Goal: Information Seeking & Learning: Learn about a topic

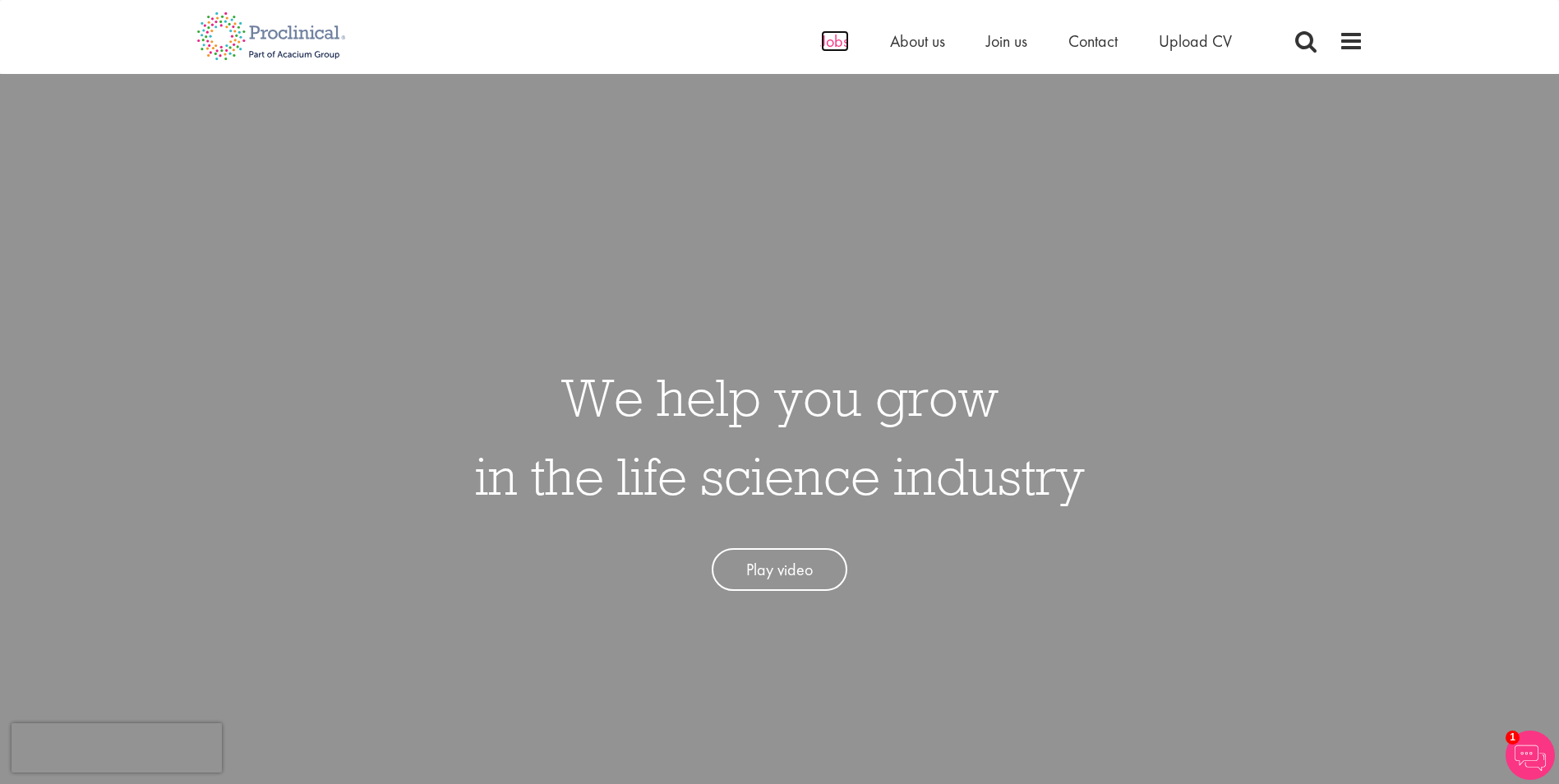
click at [833, 49] on span "Jobs" at bounding box center [835, 41] width 28 height 21
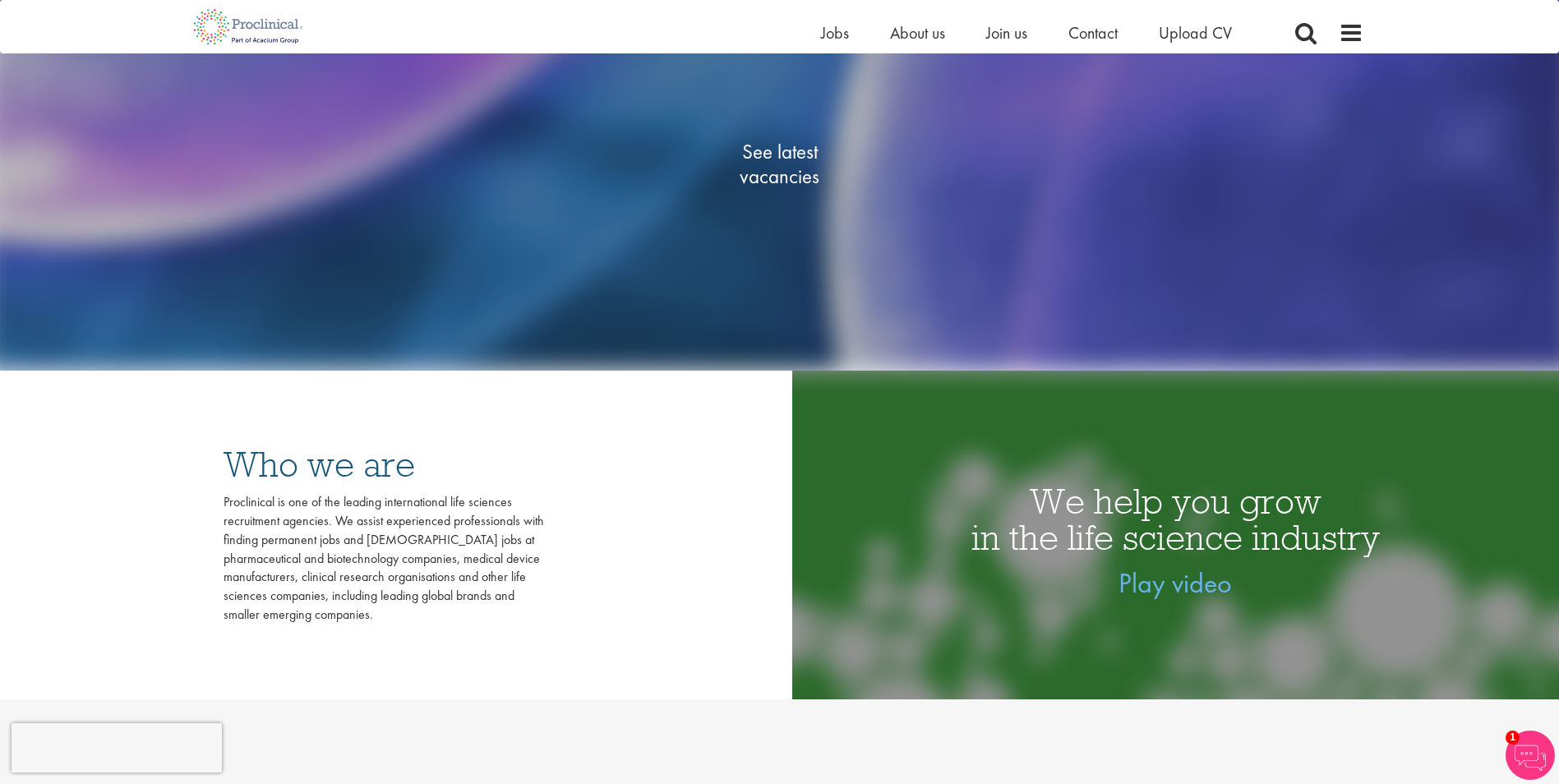
scroll to position [246, 0]
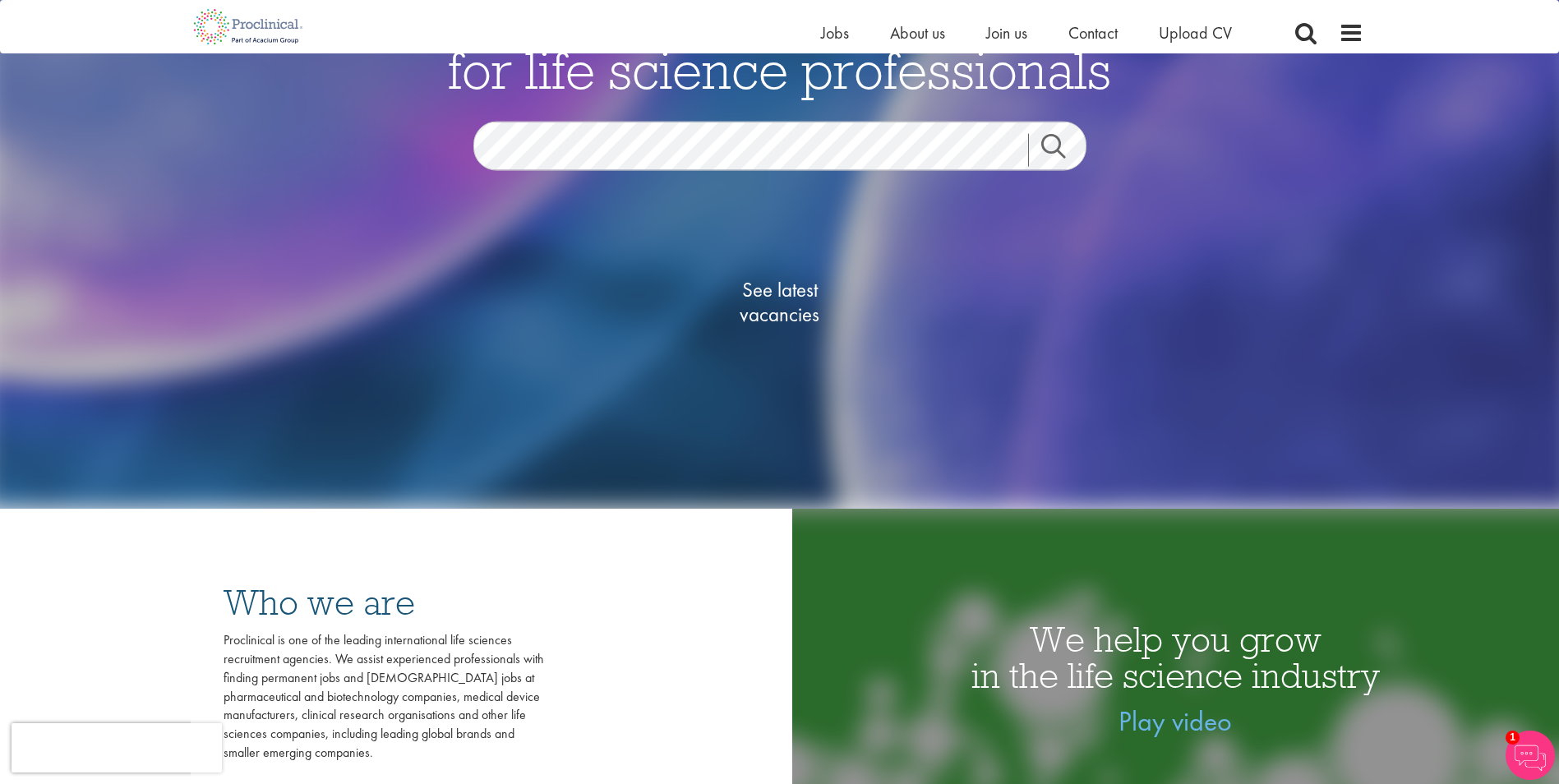
click at [1039, 144] on link "Search" at bounding box center [1063, 150] width 71 height 33
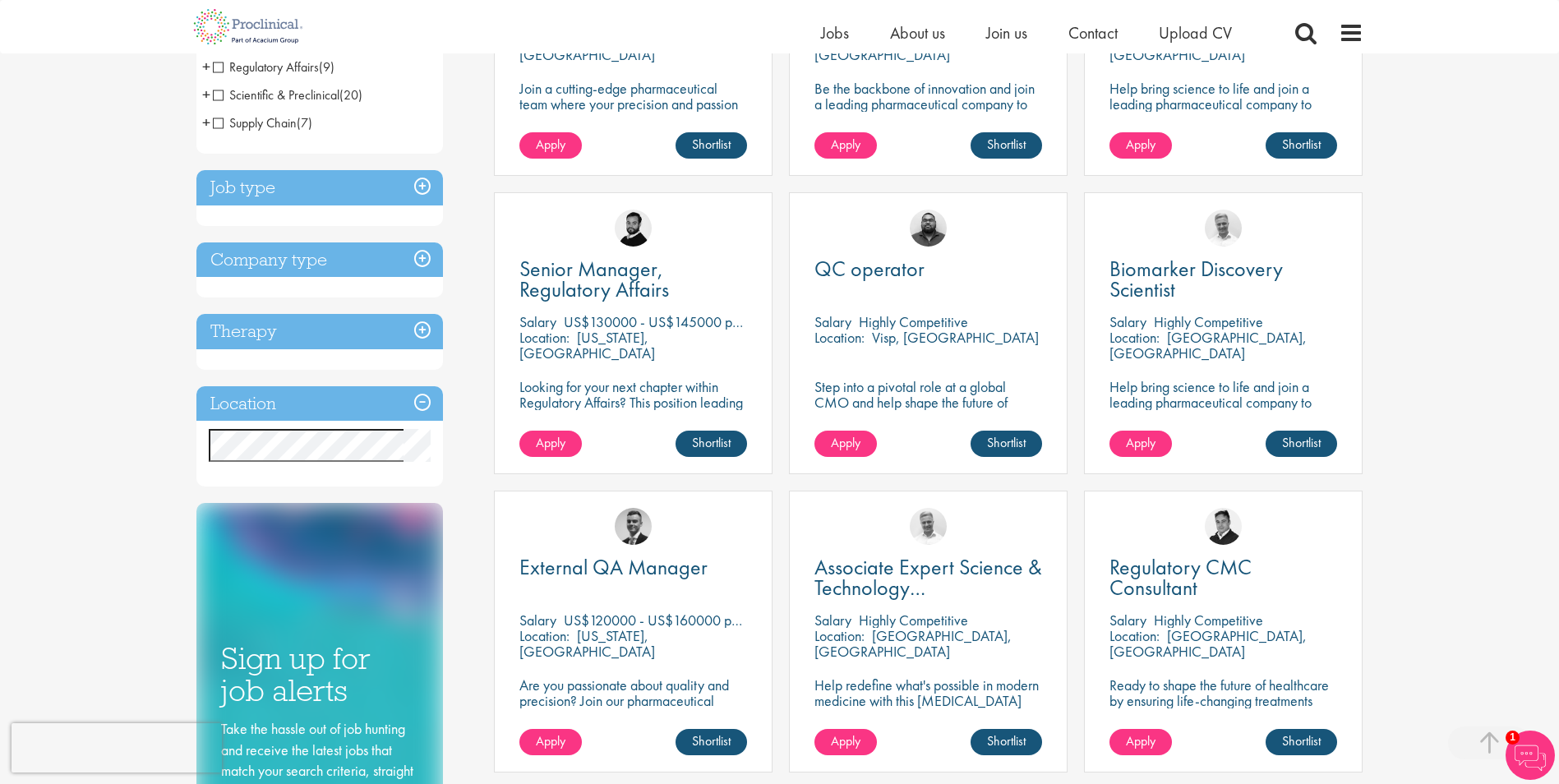
scroll to position [493, 0]
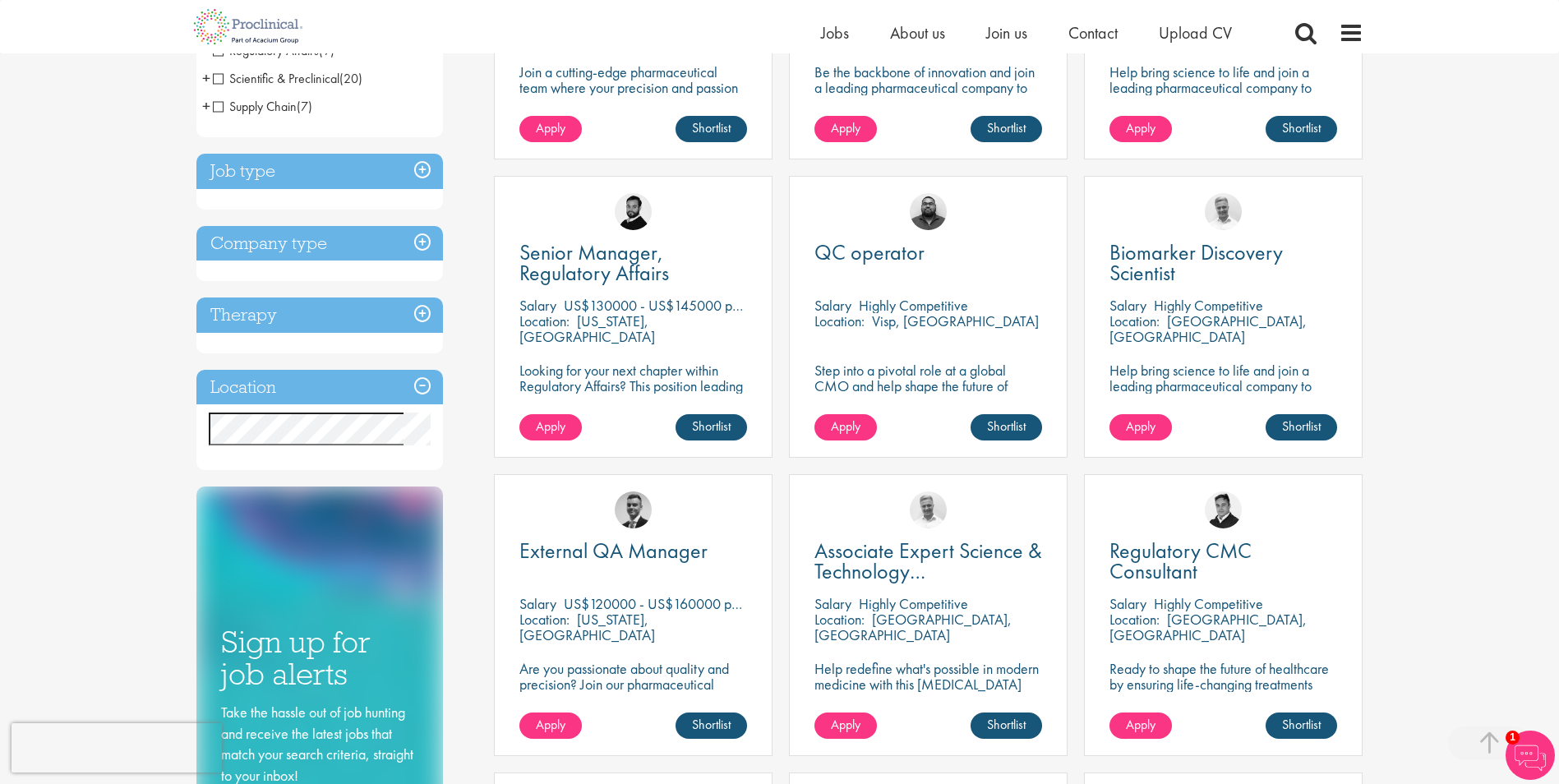
click at [264, 301] on h3 "Therapy" at bounding box center [319, 315] width 246 height 35
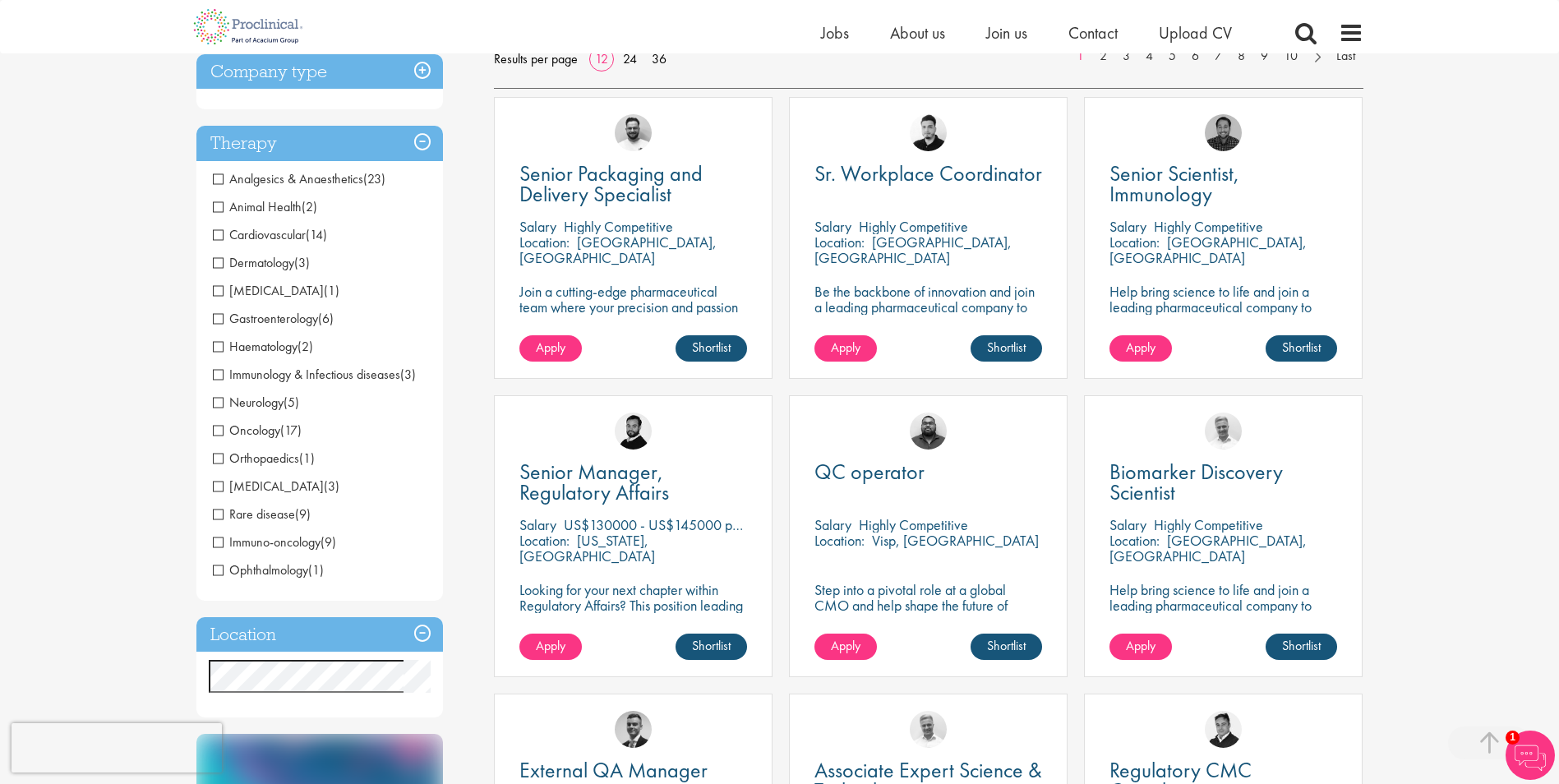
scroll to position [246, 0]
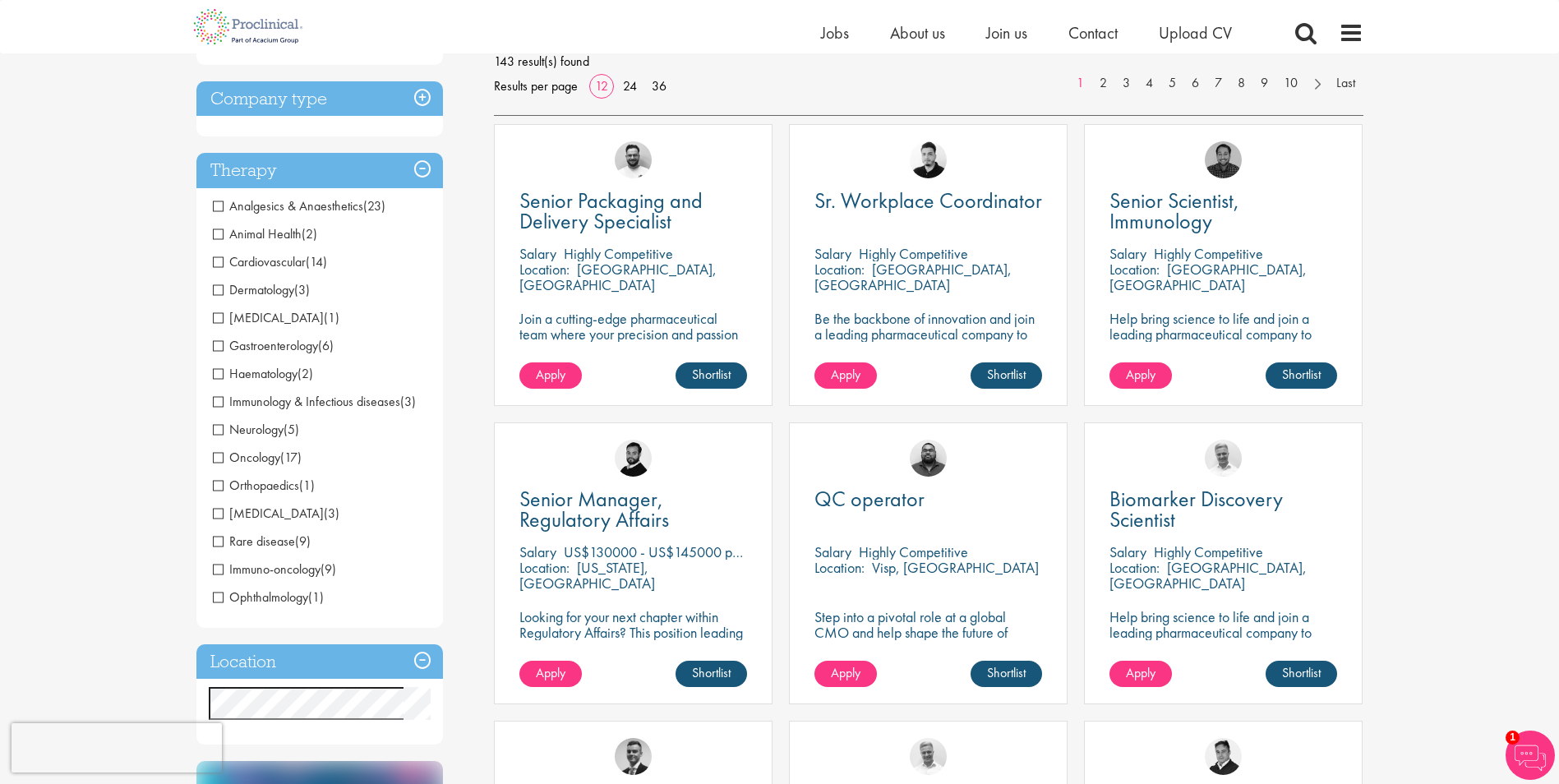
click at [287, 157] on h3 "Therapy" at bounding box center [319, 170] width 246 height 35
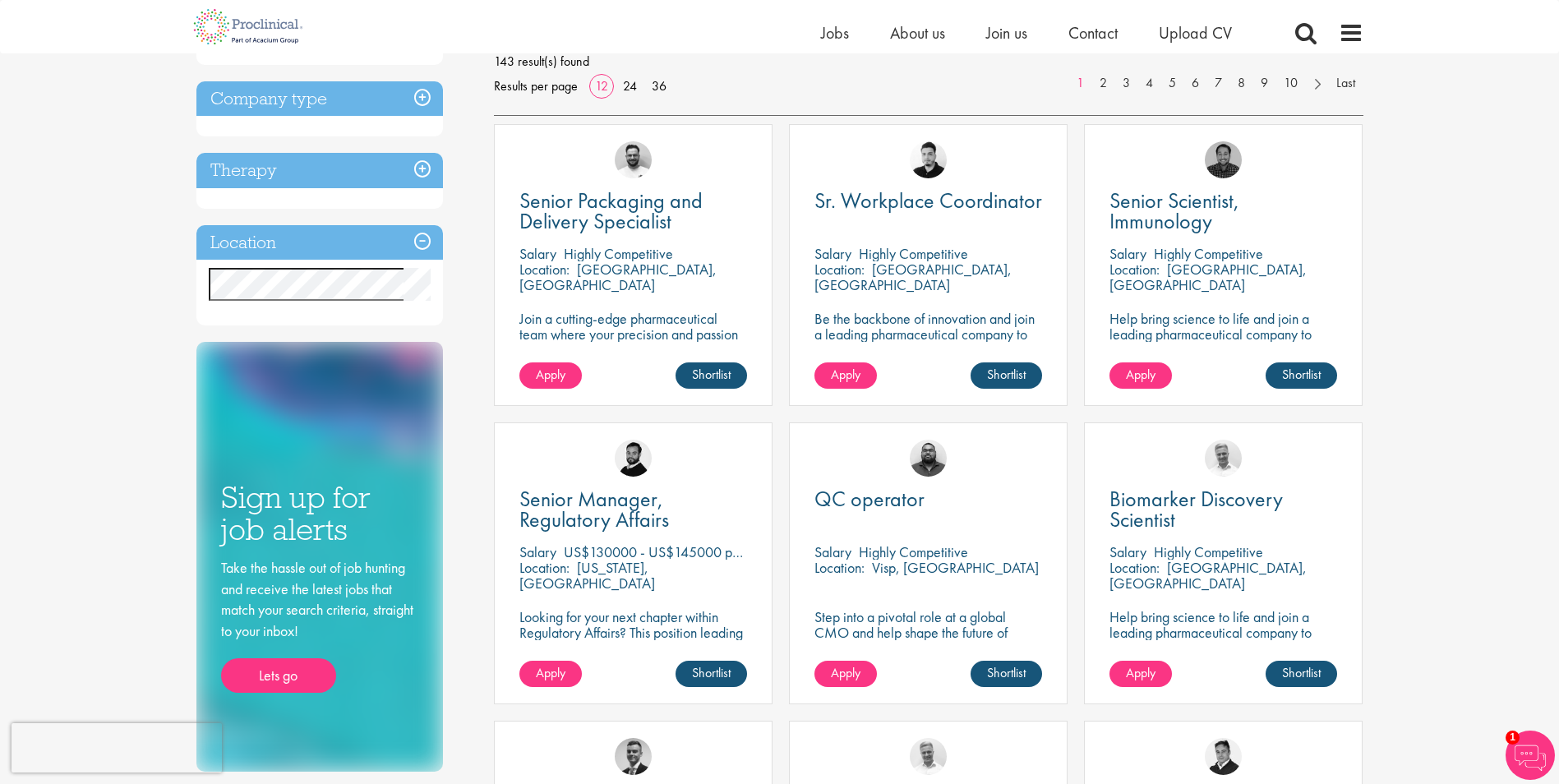
click at [278, 101] on h3 "Company type" at bounding box center [319, 99] width 246 height 35
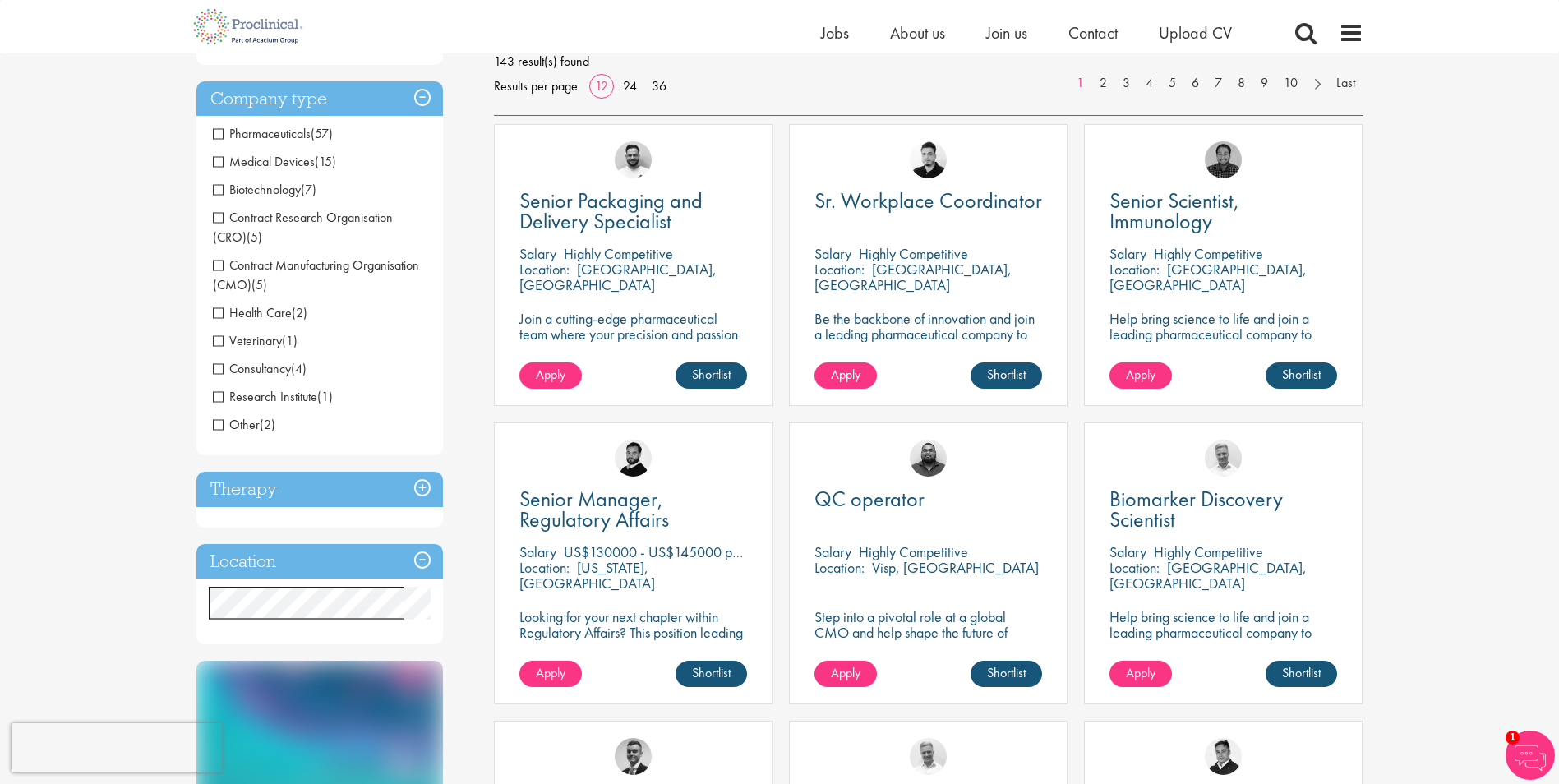
click at [278, 101] on h3 "Company type" at bounding box center [319, 99] width 246 height 35
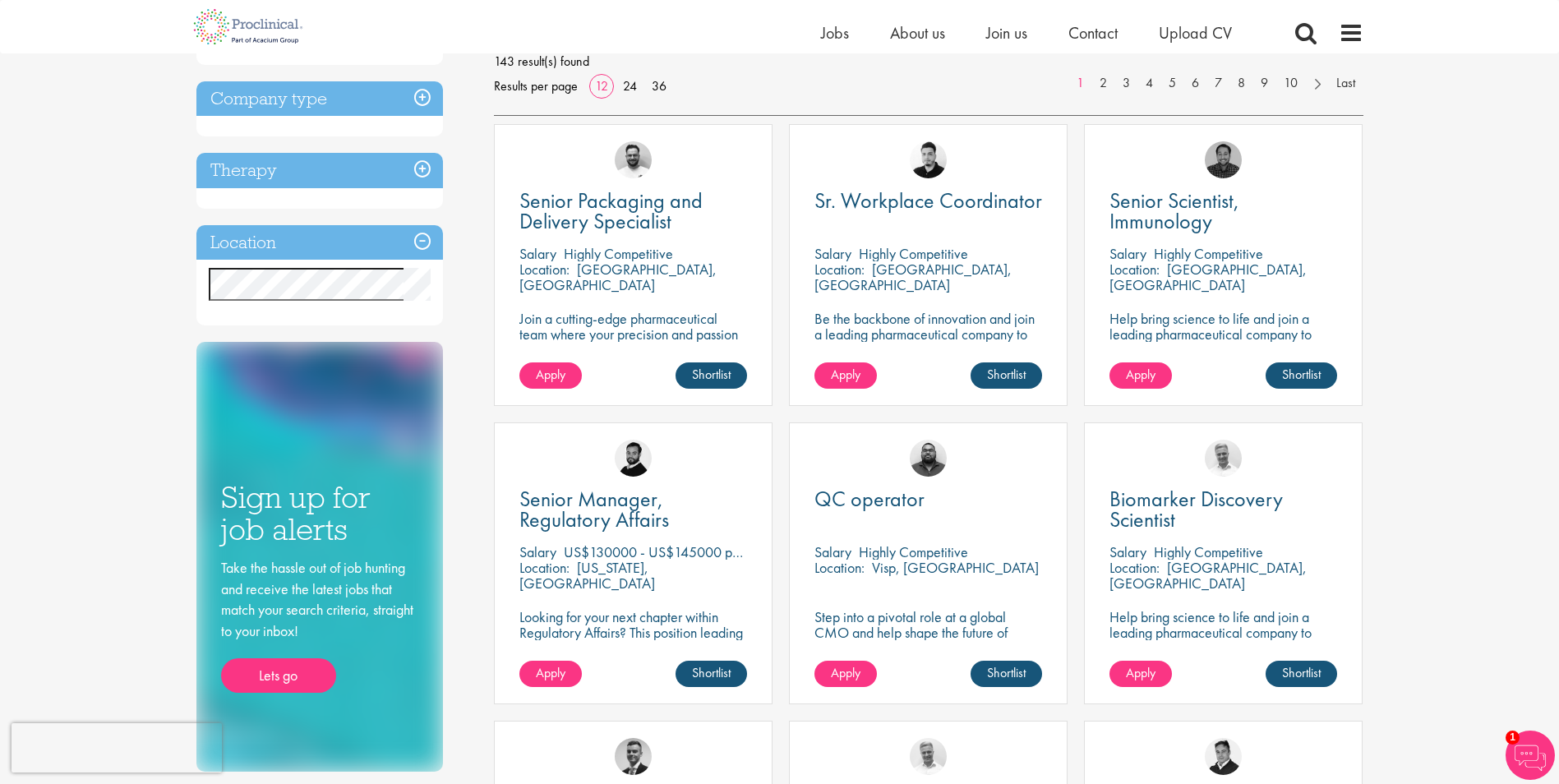
click at [282, 257] on h3 "Location" at bounding box center [319, 242] width 246 height 35
click at [301, 247] on h3 "Location" at bounding box center [319, 242] width 246 height 35
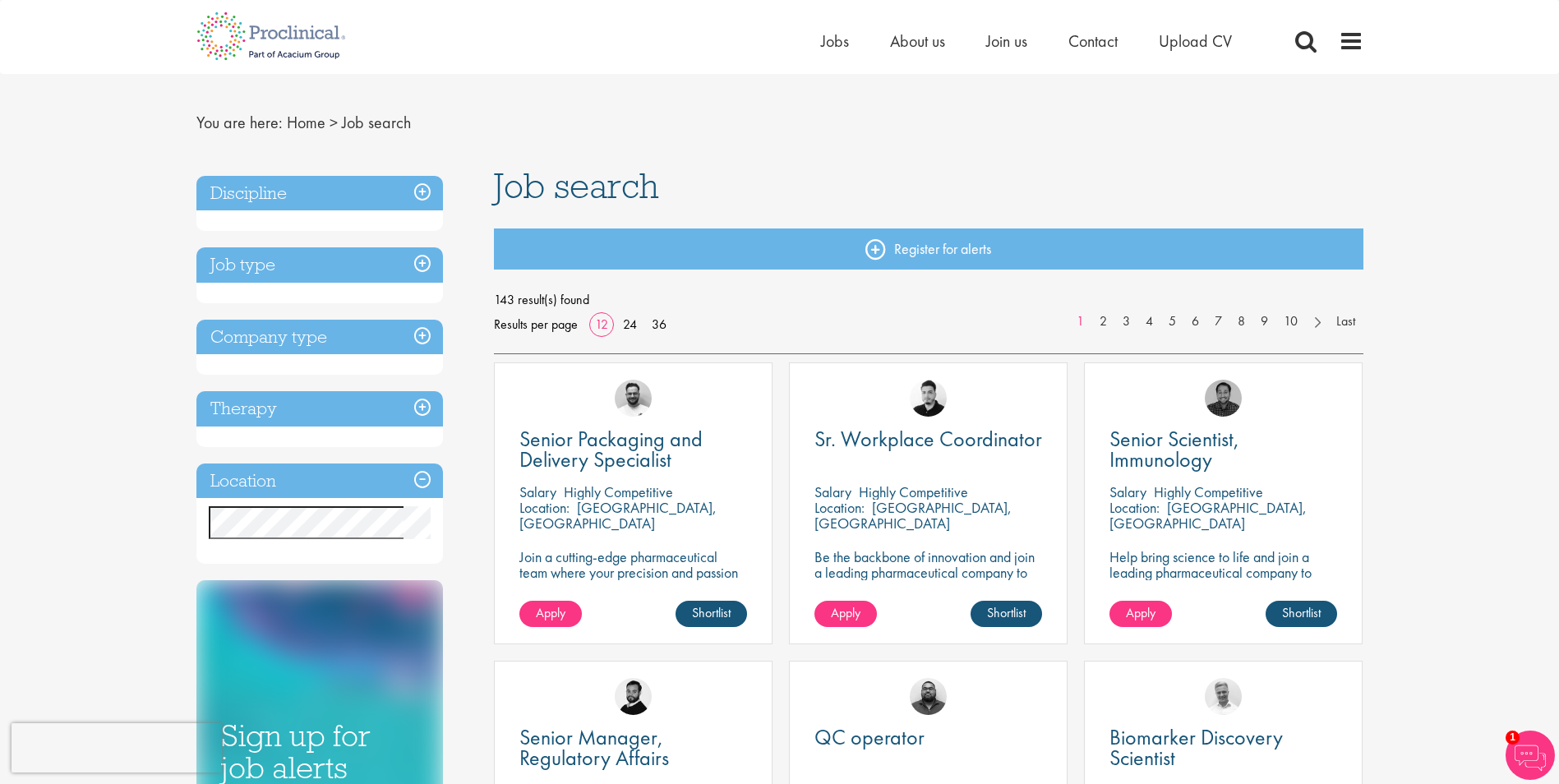
scroll to position [0, 0]
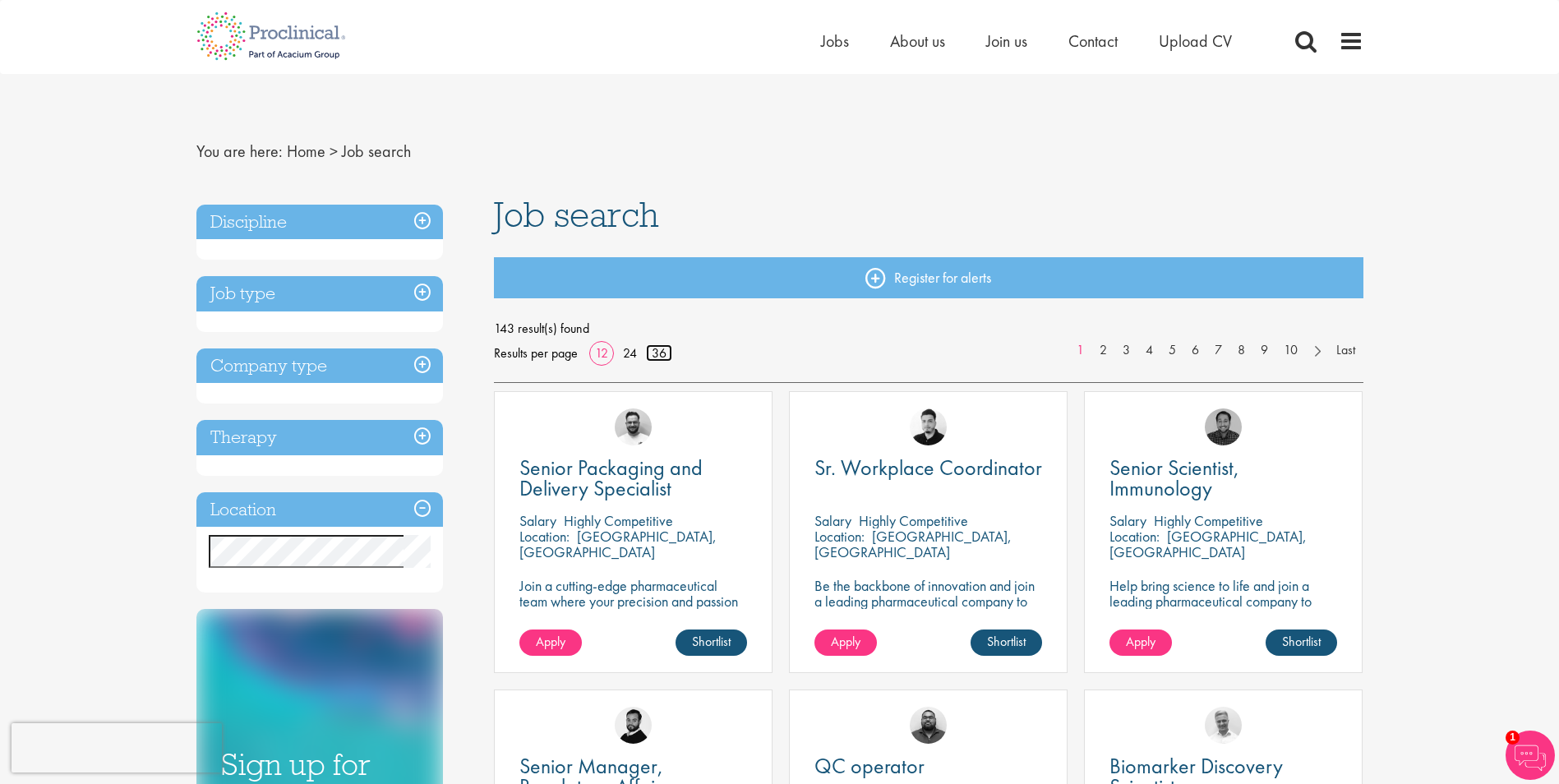
drag, startPoint x: 663, startPoint y: 355, endPoint x: 682, endPoint y: 361, distance: 19.9
click at [663, 355] on link "36" at bounding box center [659, 352] width 26 height 17
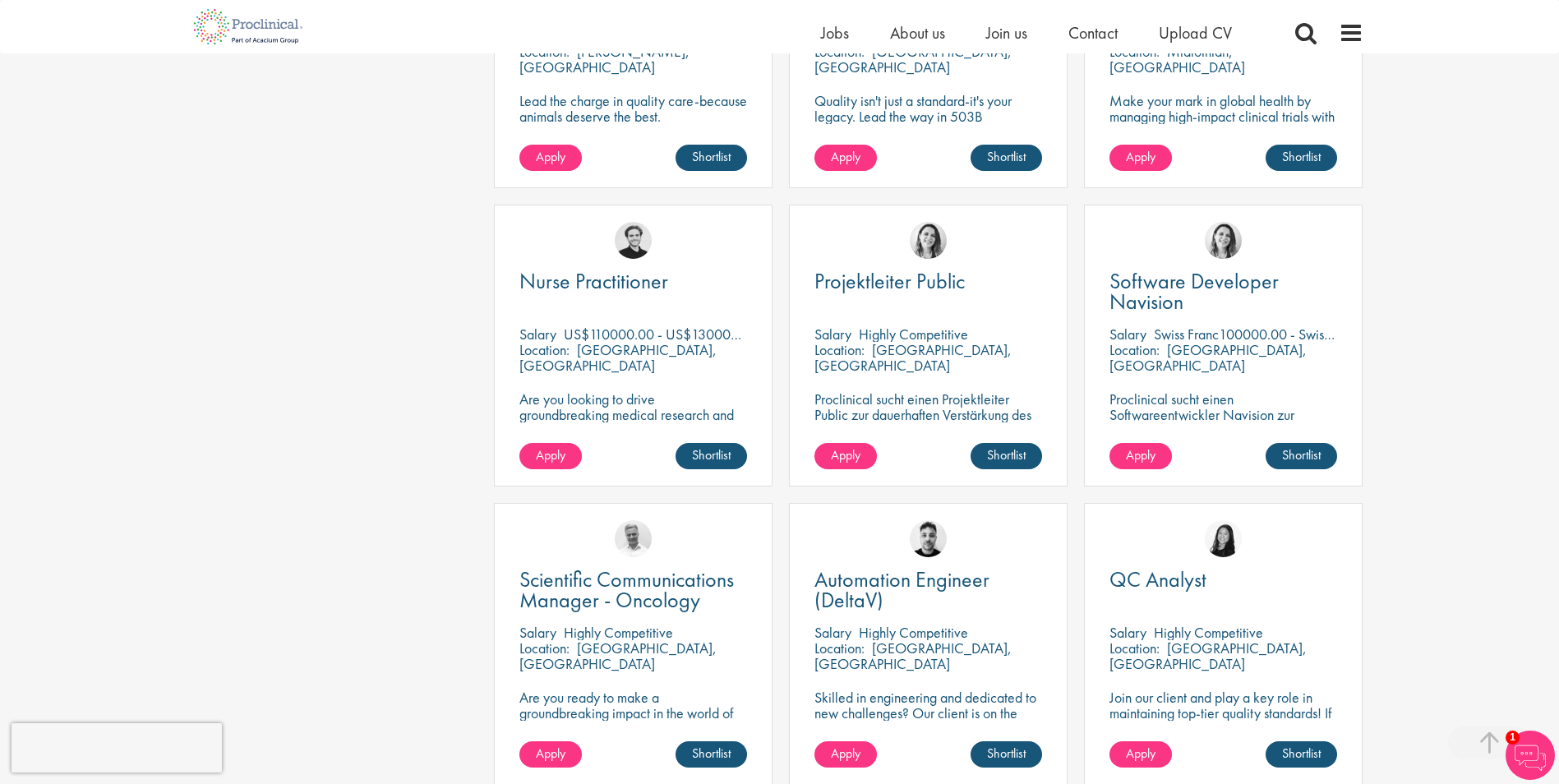
scroll to position [3369, 0]
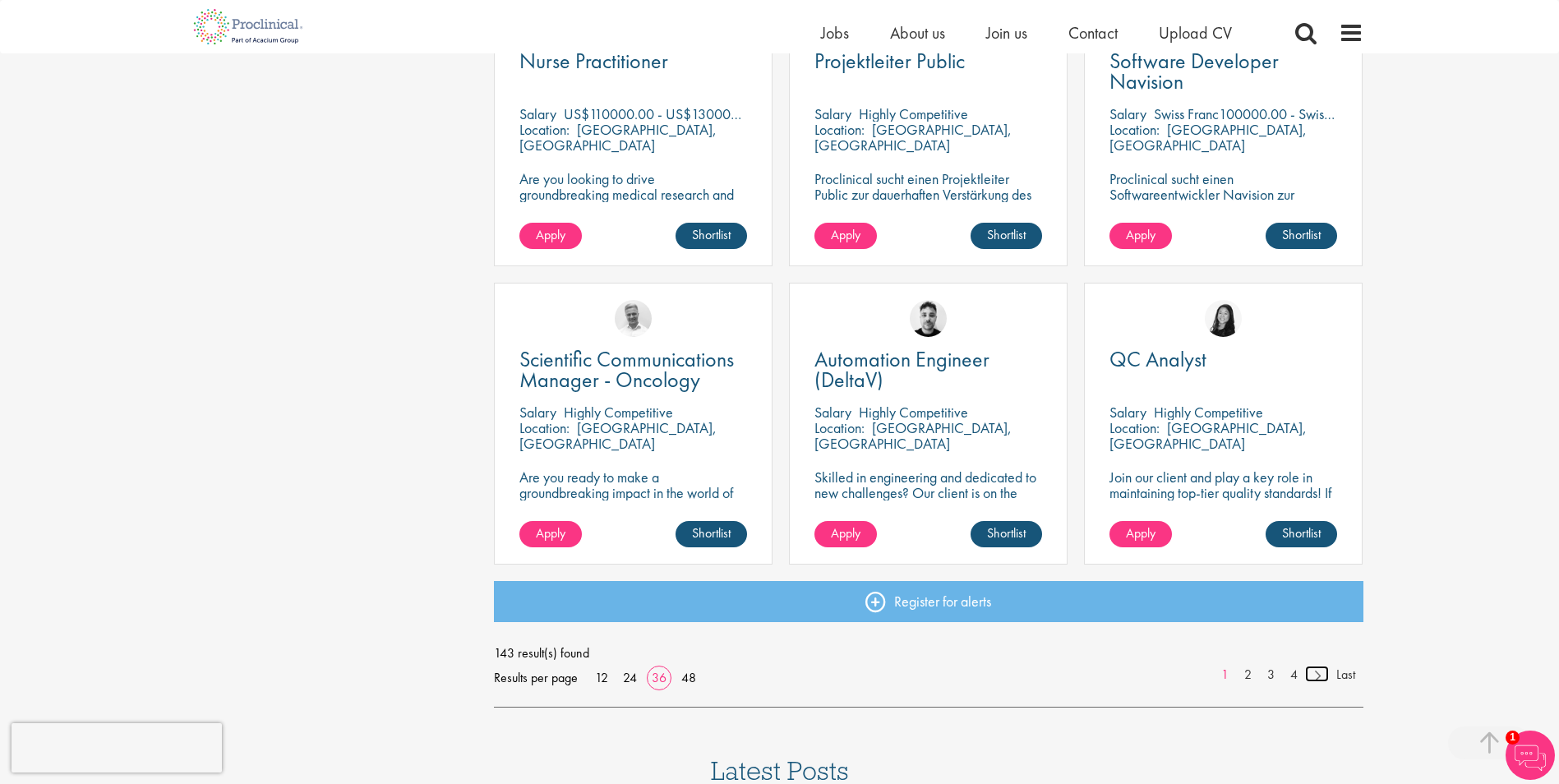
click at [1319, 678] on link at bounding box center [1317, 674] width 24 height 16
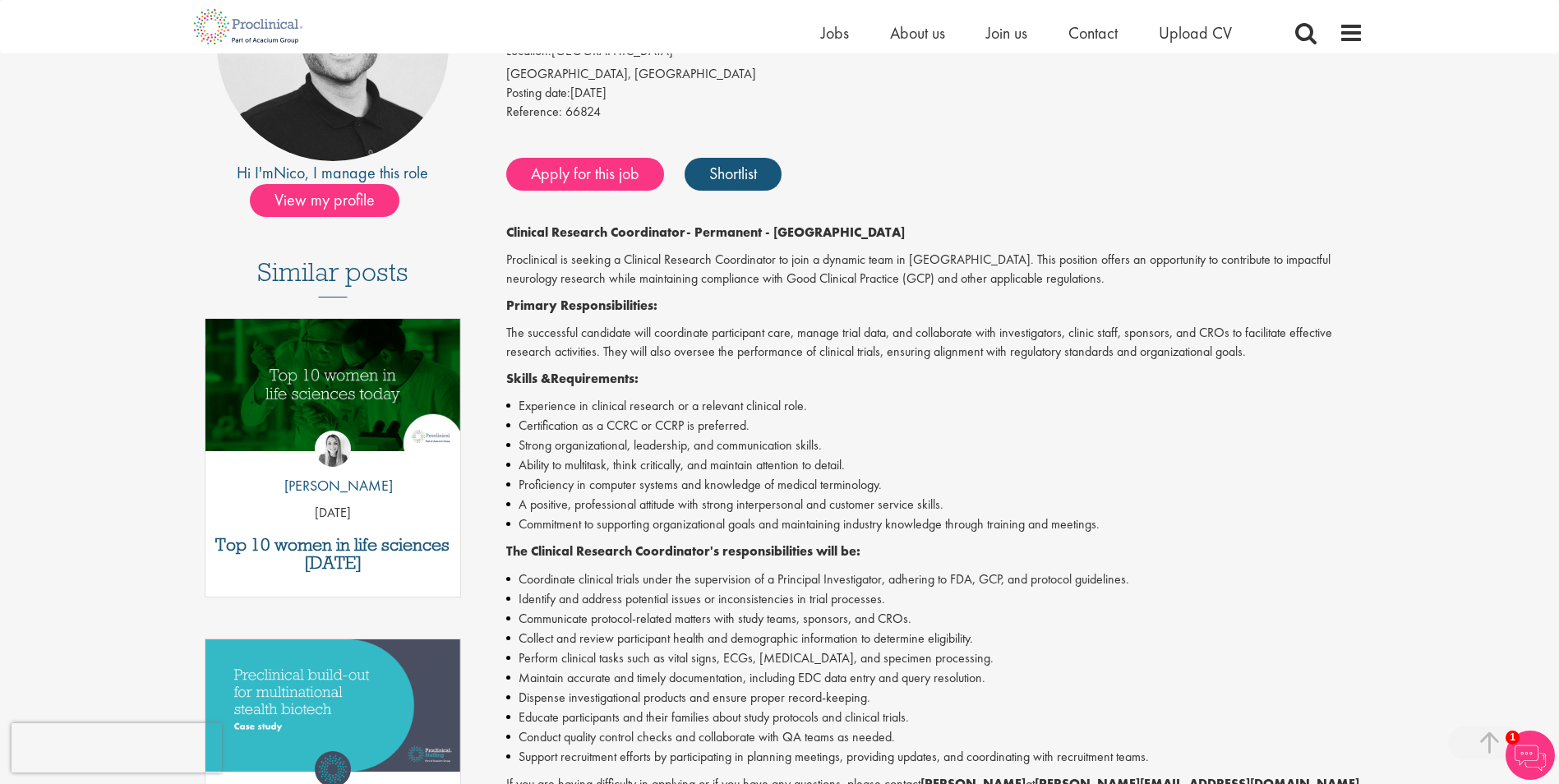
scroll to position [246, 0]
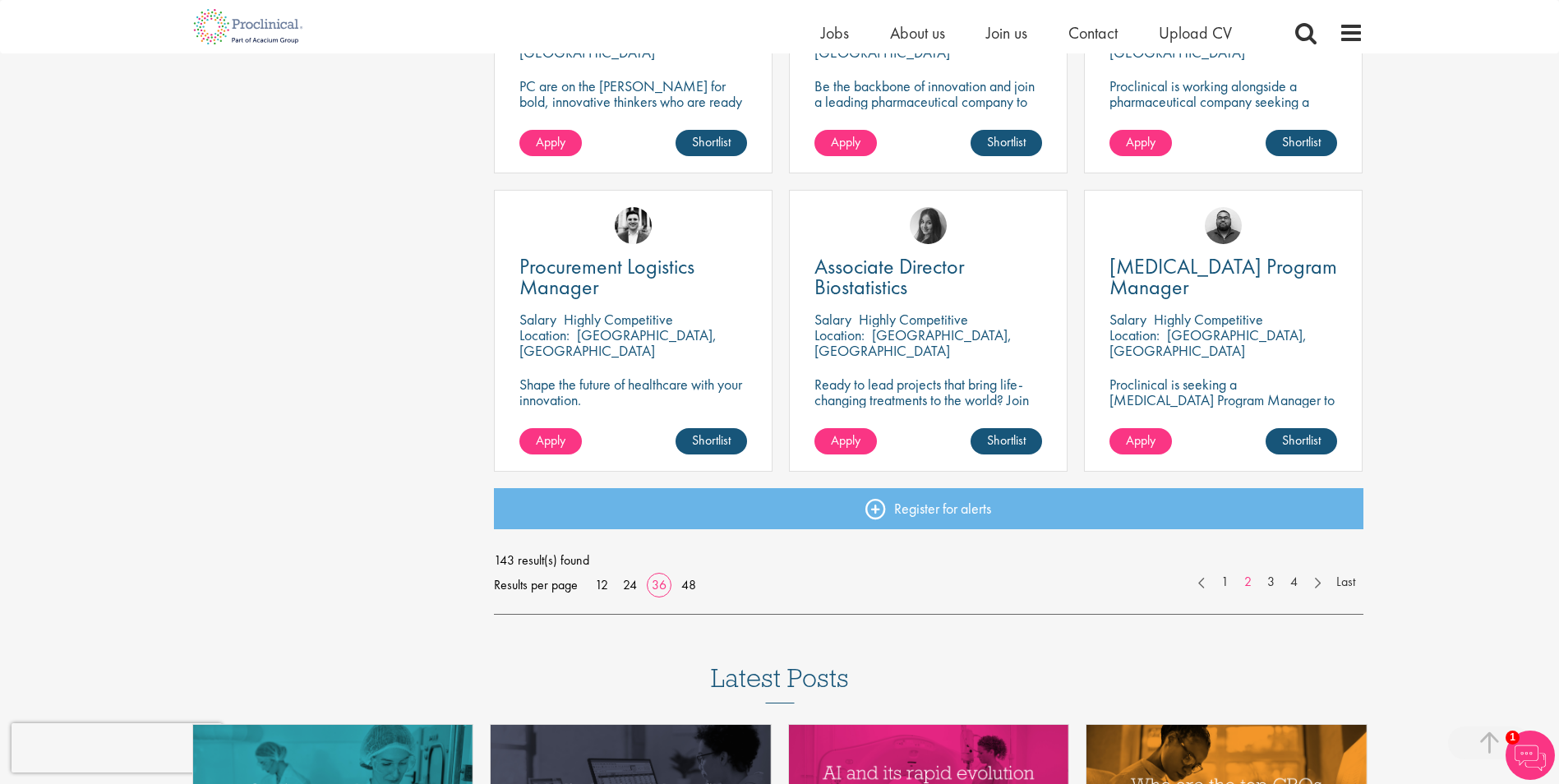
scroll to position [3534, 0]
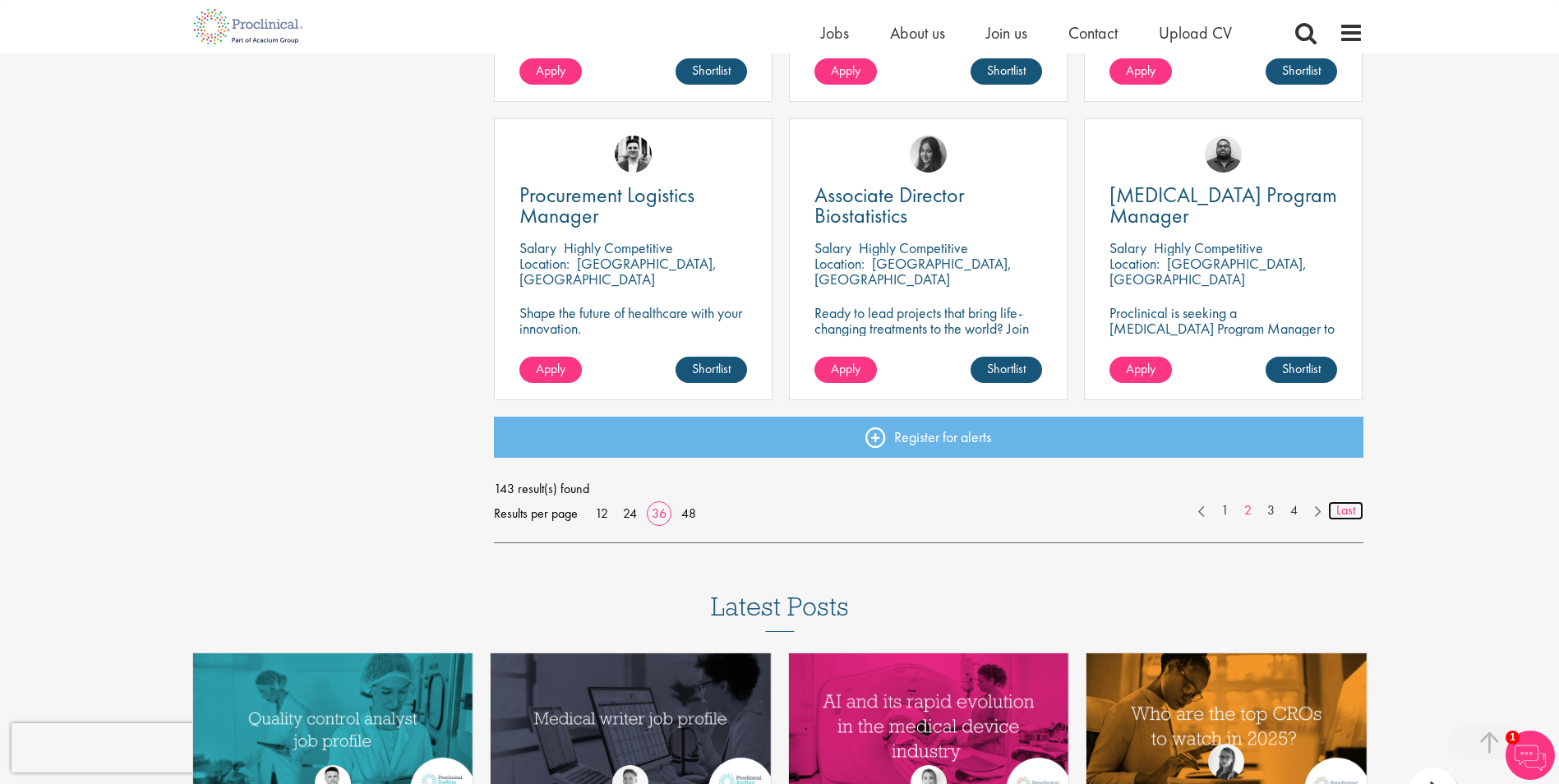
click at [1353, 514] on link "Last" at bounding box center [1345, 511] width 35 height 19
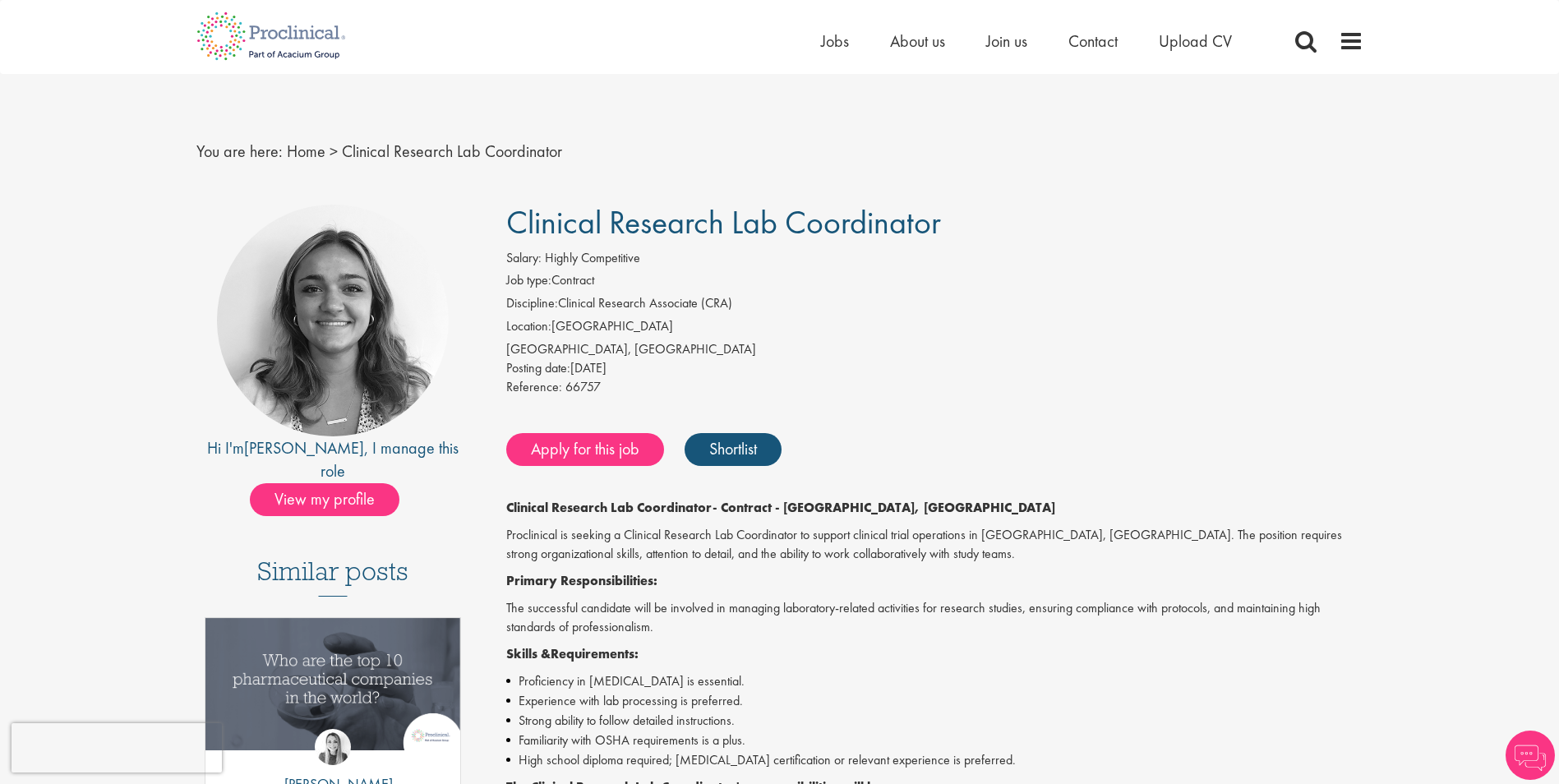
drag, startPoint x: 0, startPoint y: 0, endPoint x: 1370, endPoint y: 512, distance: 1462.5
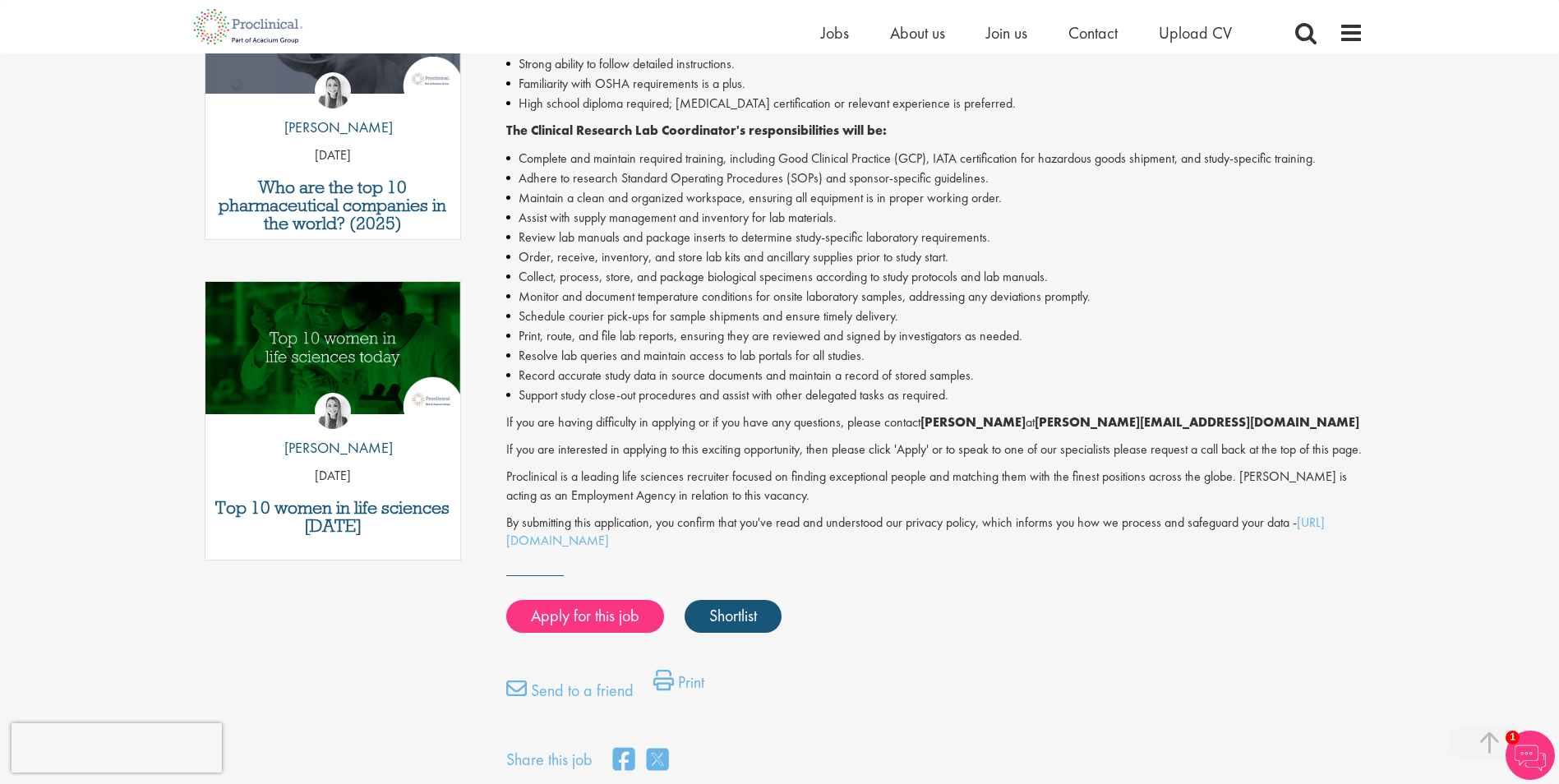
scroll to position [740, 0]
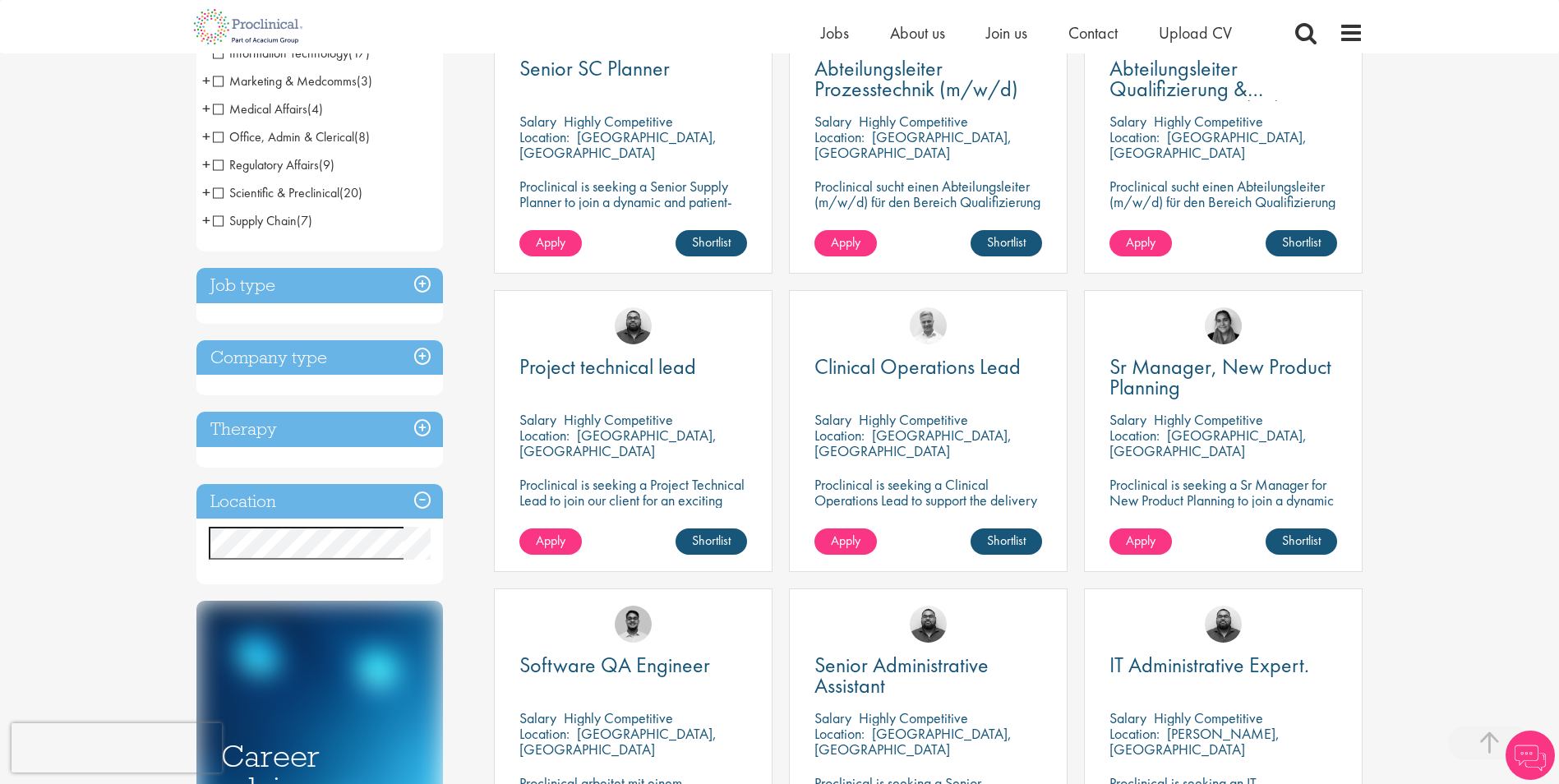
scroll to position [657, 0]
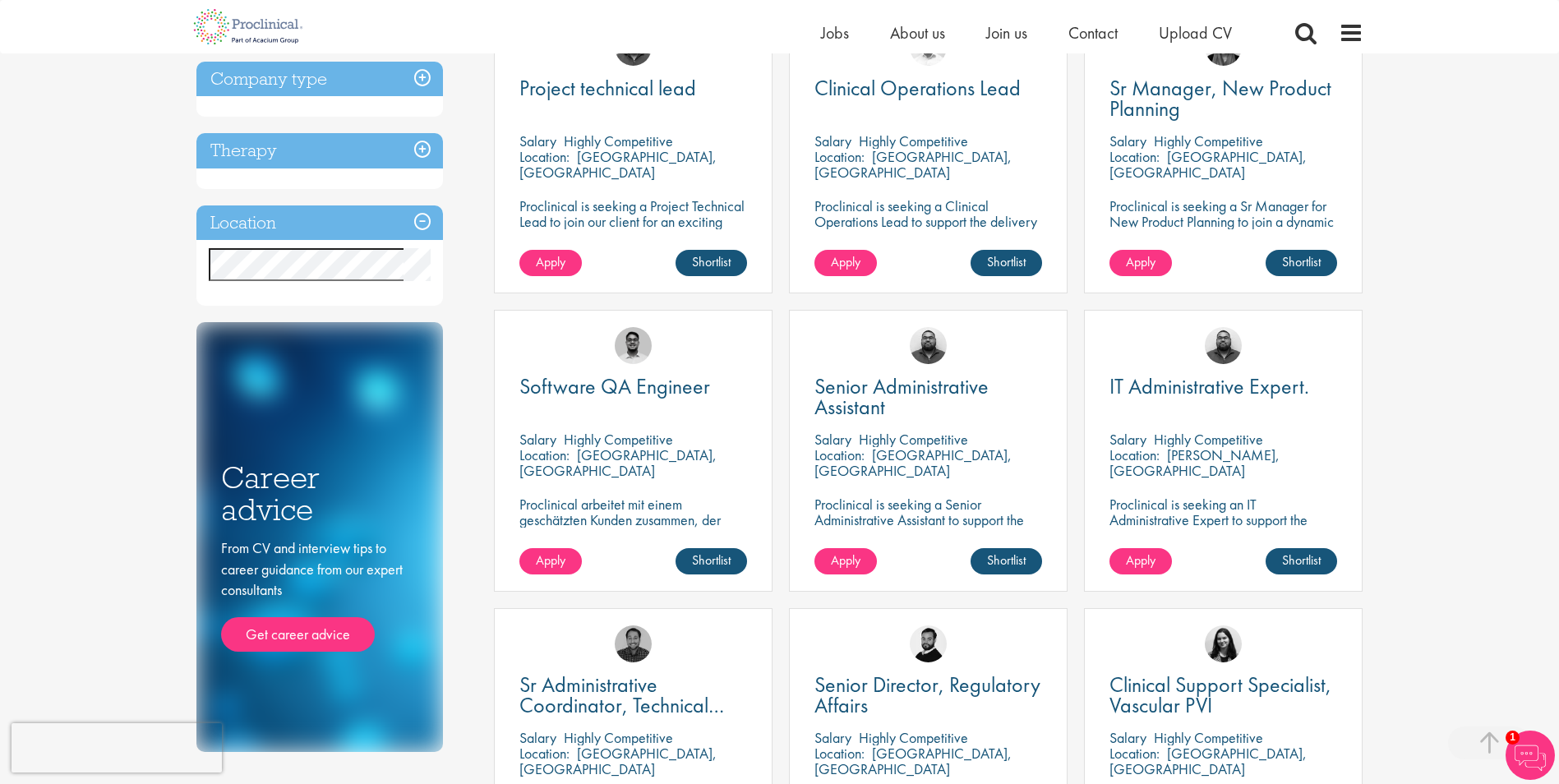
drag, startPoint x: 748, startPoint y: 240, endPoint x: 758, endPoint y: 245, distance: 11.2
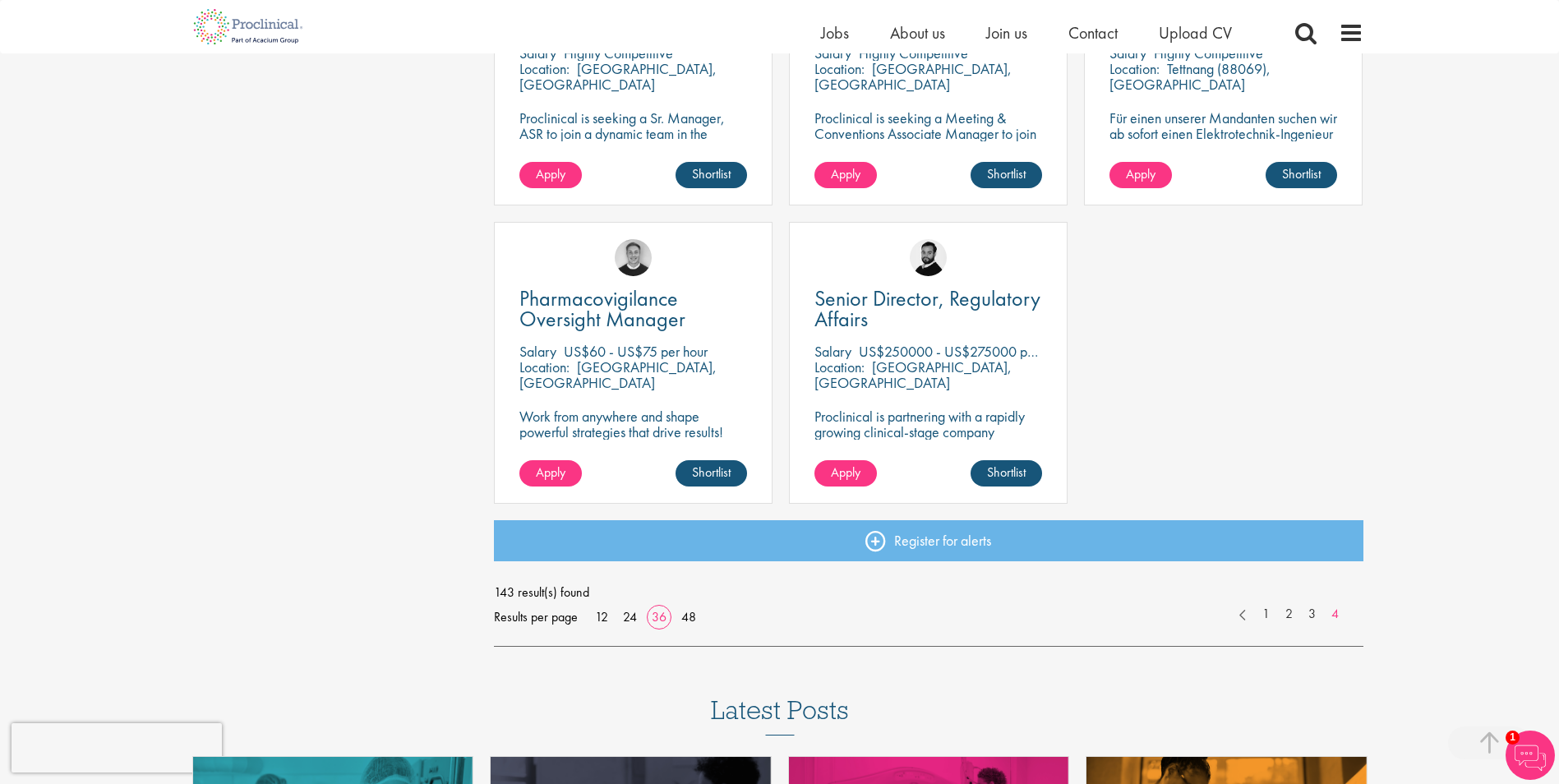
scroll to position [3470, 0]
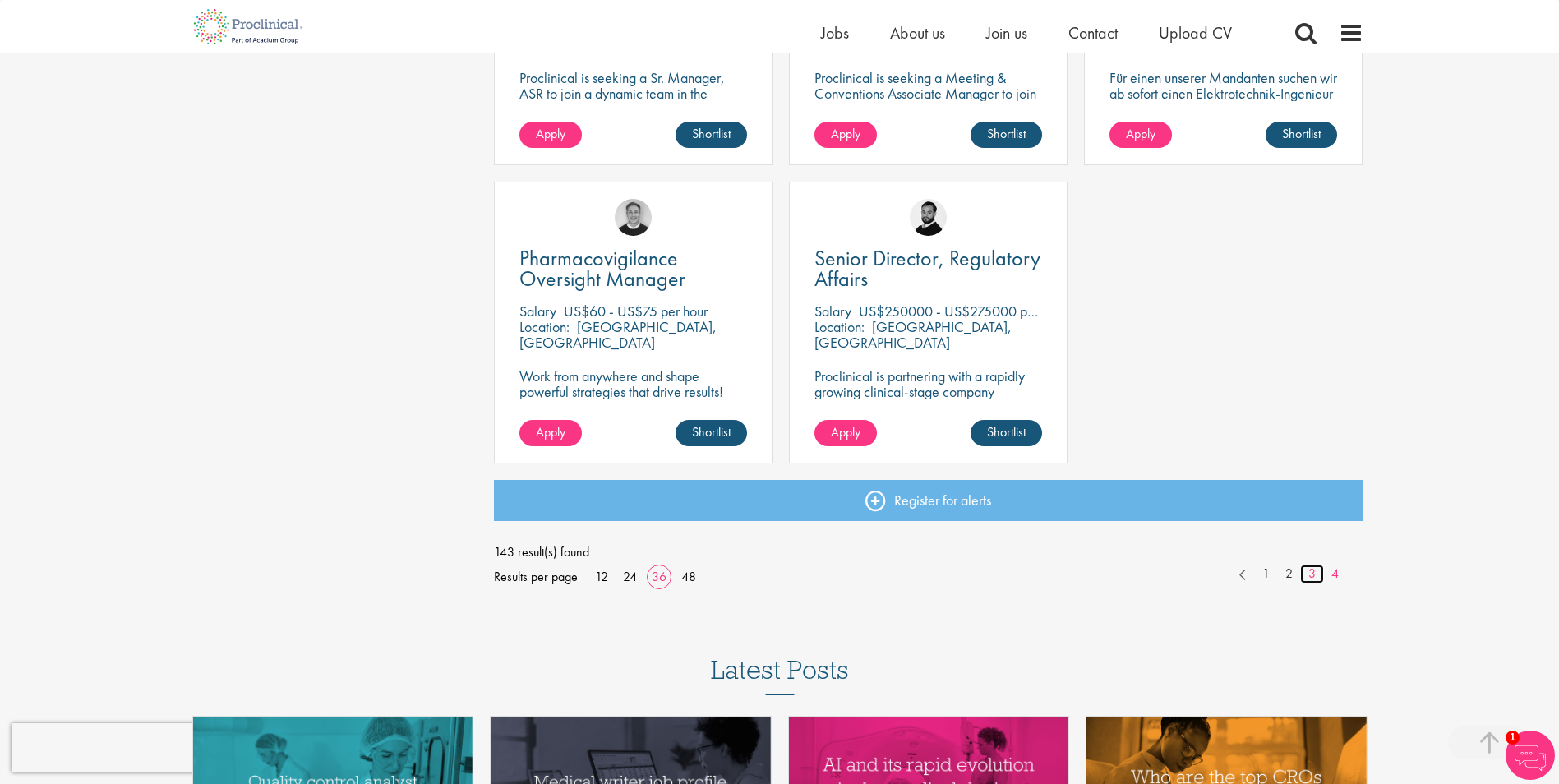
click at [1310, 566] on link "3" at bounding box center [1312, 574] width 24 height 19
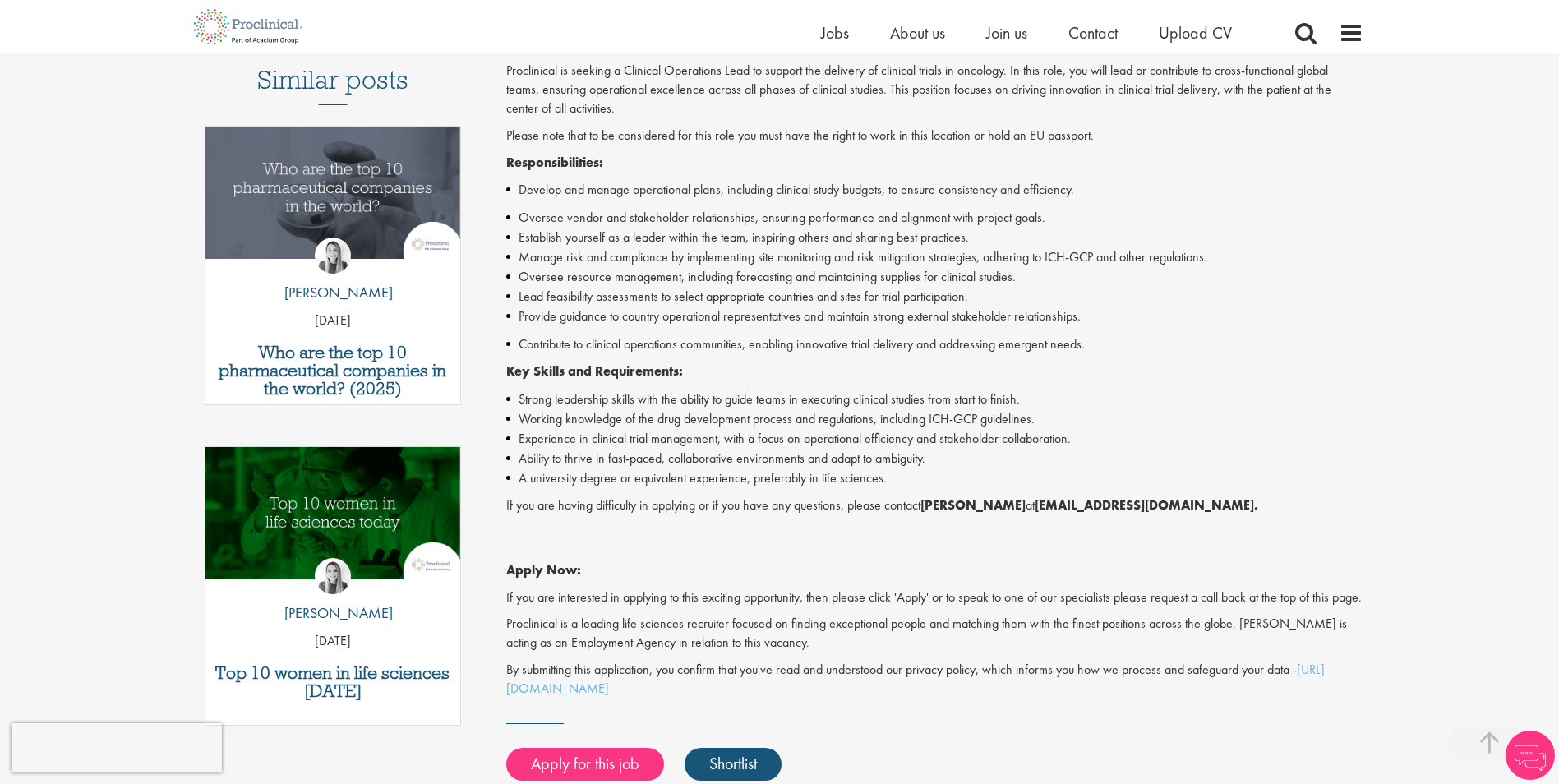
scroll to position [493, 0]
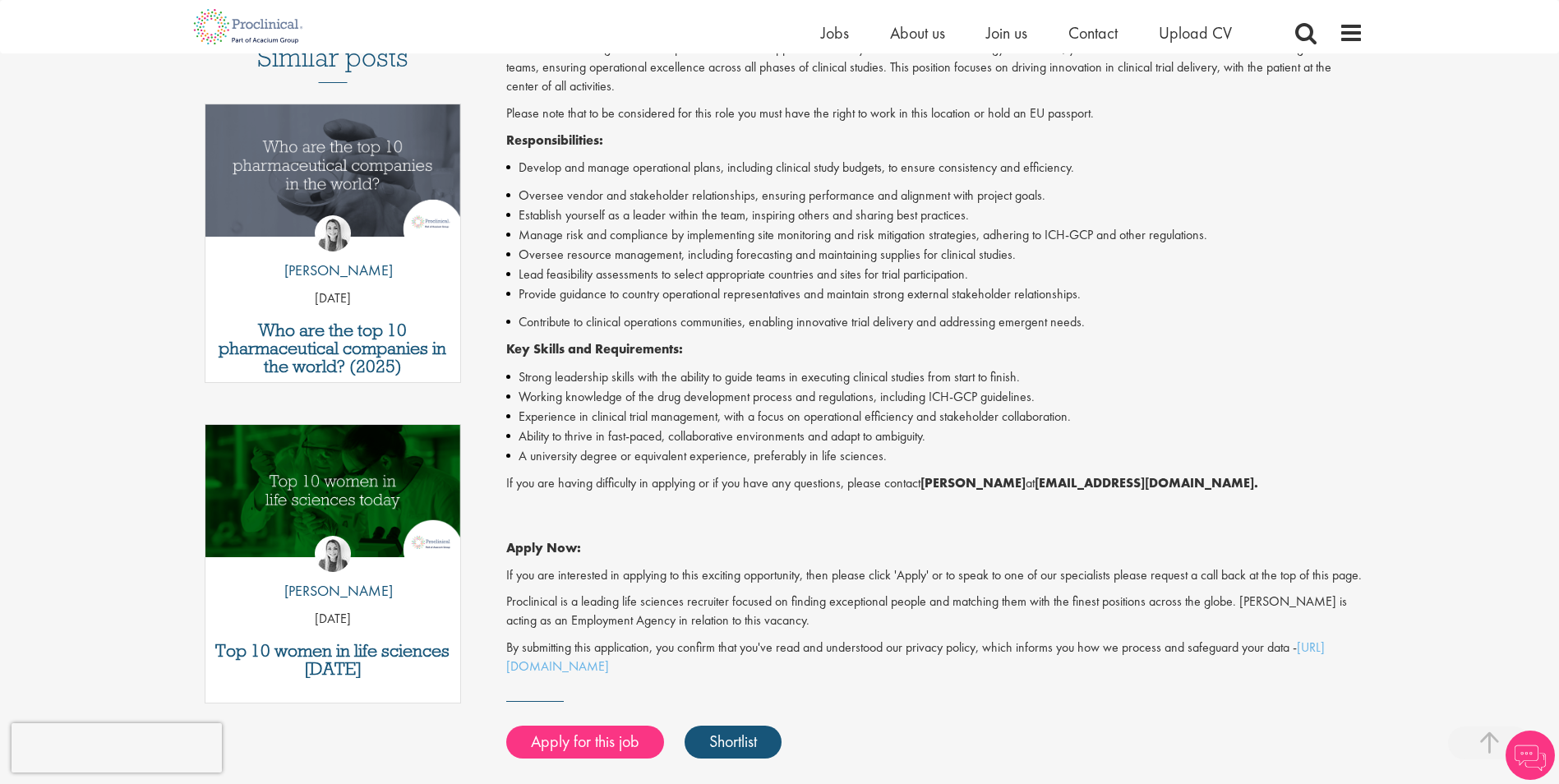
drag, startPoint x: 0, startPoint y: 0, endPoint x: 1403, endPoint y: 483, distance: 1483.8
click at [1403, 483] on div "First Name * Last Name * Email * Phone Number * Country * - Please Select - Afg…" at bounding box center [779, 729] width 1559 height 2093
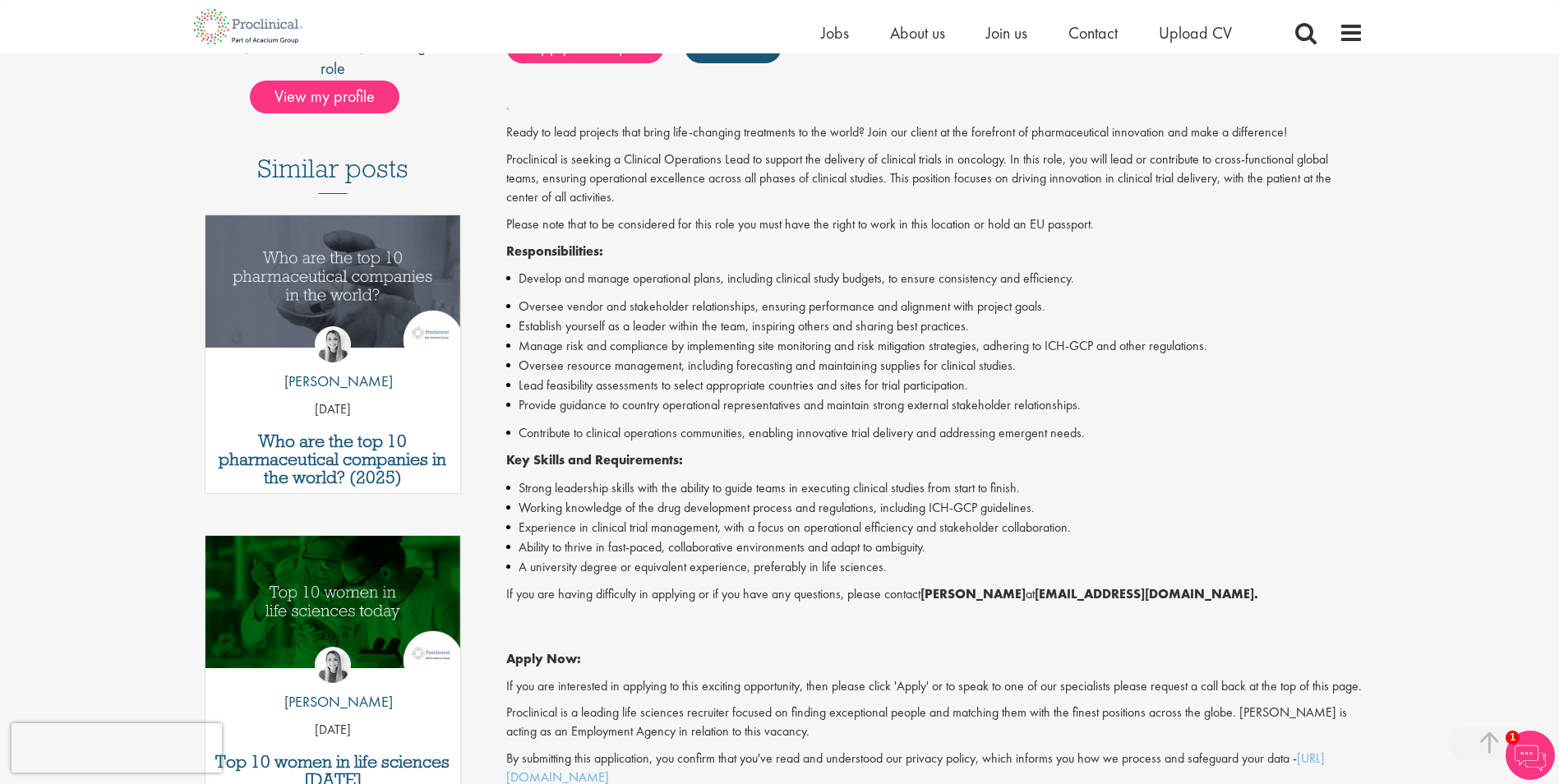
scroll to position [411, 0]
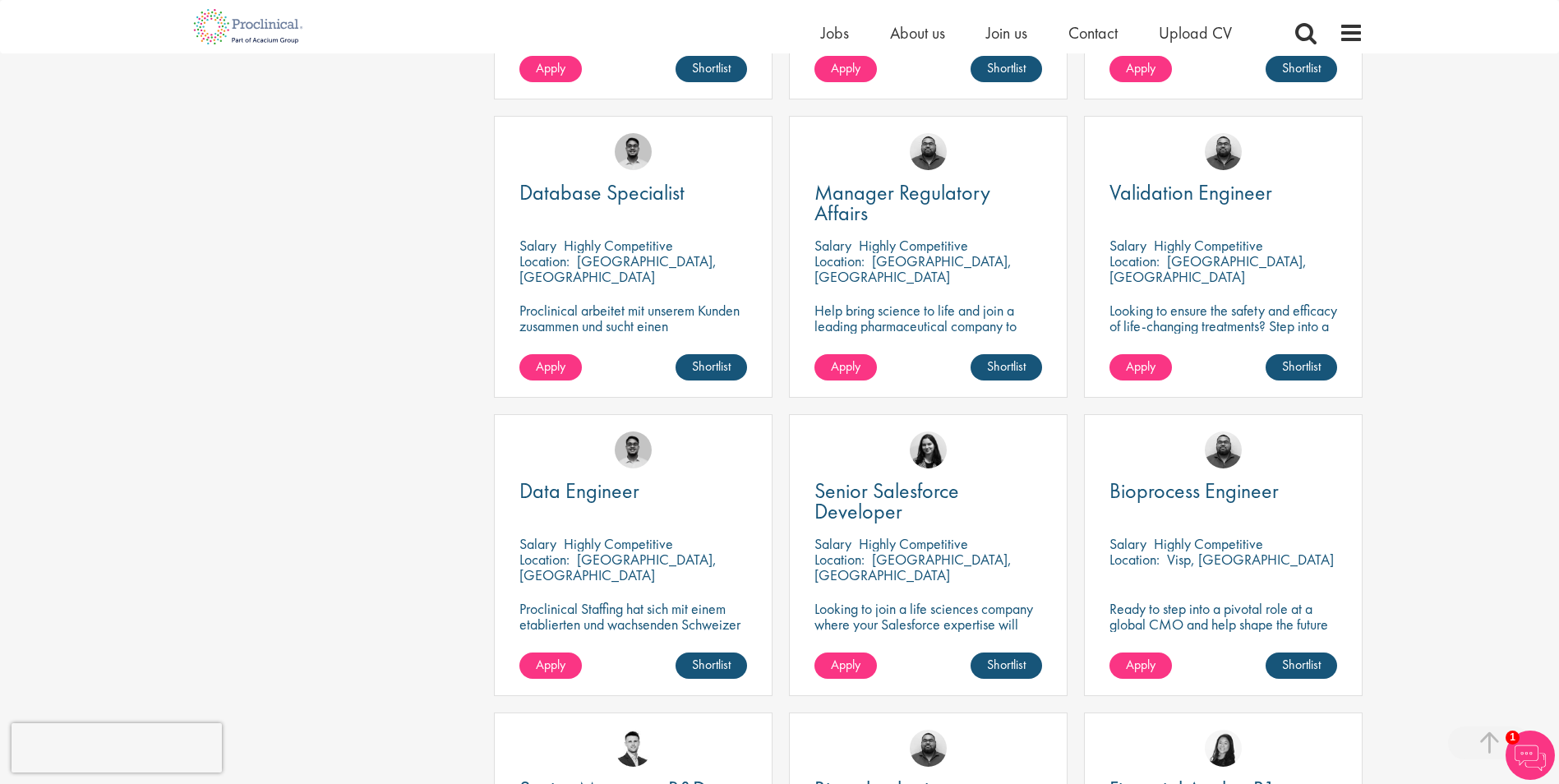
scroll to position [2055, 0]
